Goal: Task Accomplishment & Management: Manage account settings

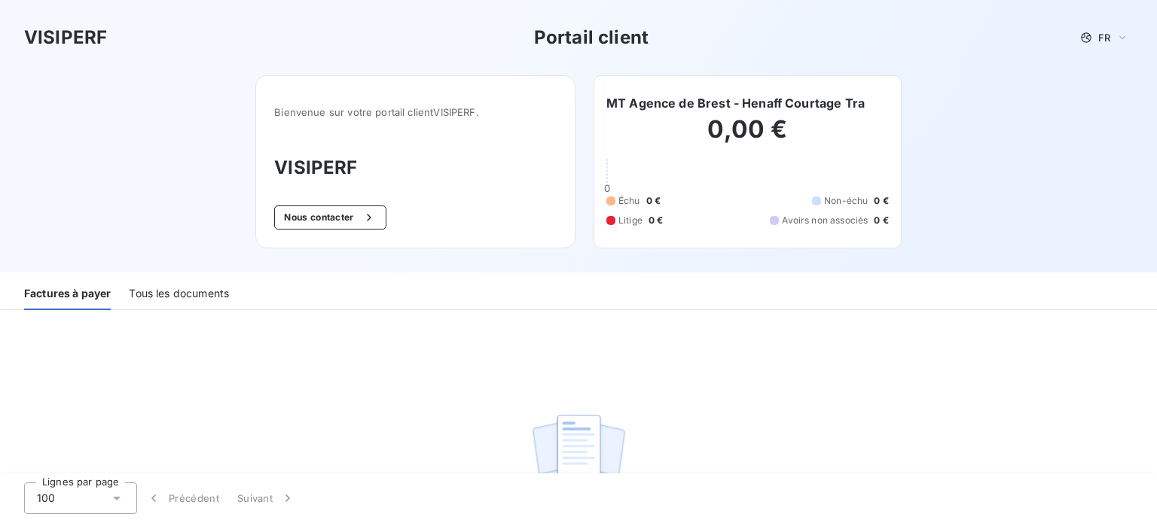
click at [151, 297] on div "Tous les documents" at bounding box center [179, 295] width 100 height 32
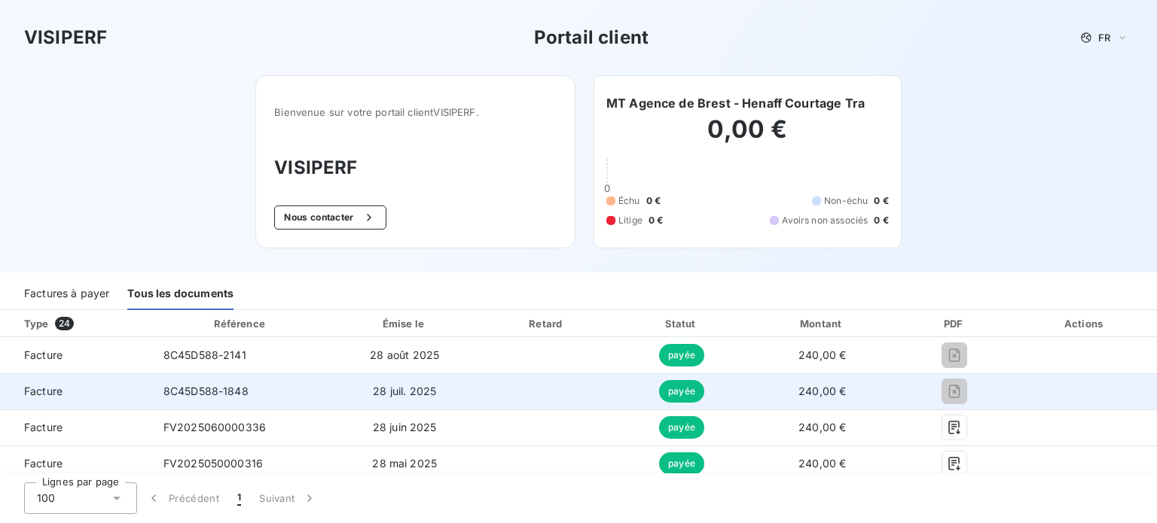
click at [816, 392] on span "240,00 €" at bounding box center [821, 391] width 47 height 13
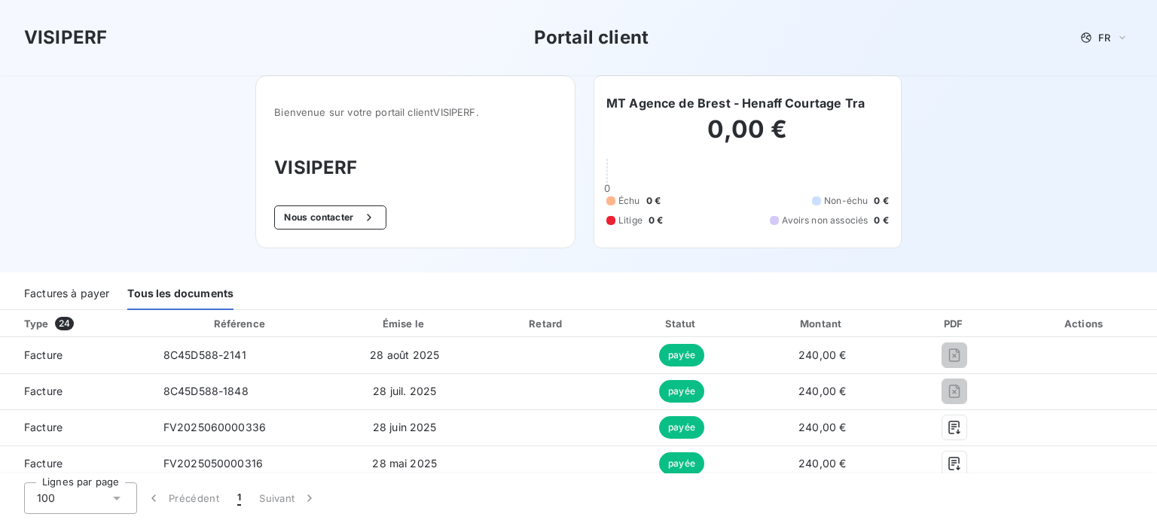
scroll to position [151, 0]
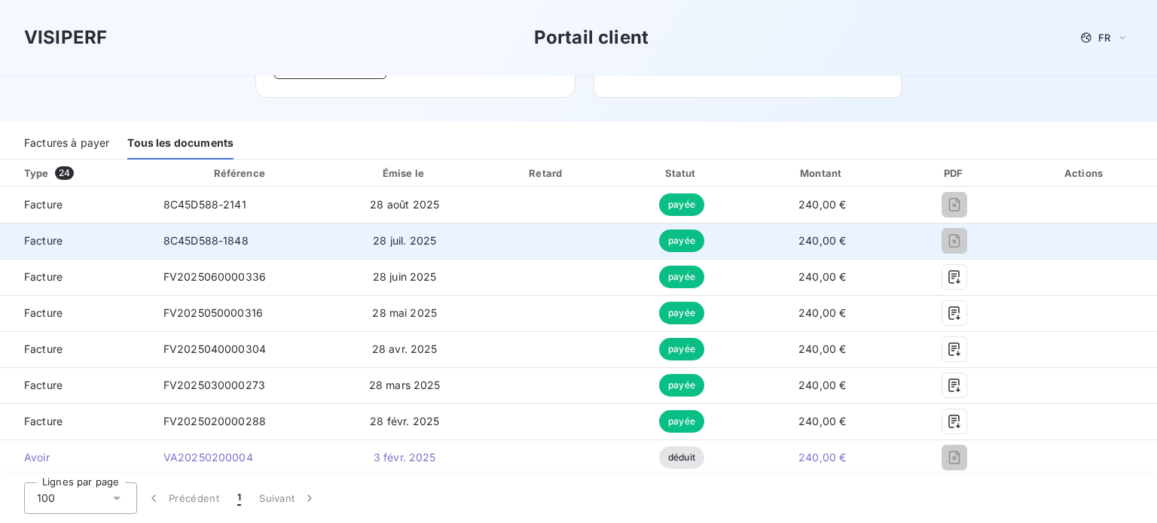
click at [185, 240] on span "8C45D588-1848" at bounding box center [205, 240] width 85 height 13
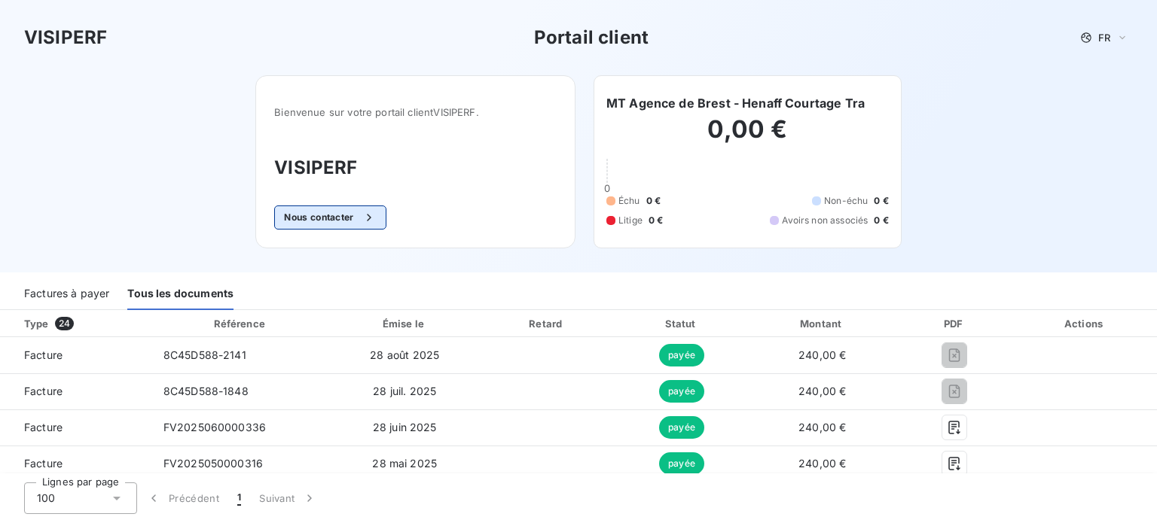
click at [361, 222] on icon "button" at bounding box center [368, 217] width 15 height 15
